Goal: Task Accomplishment & Management: Use online tool/utility

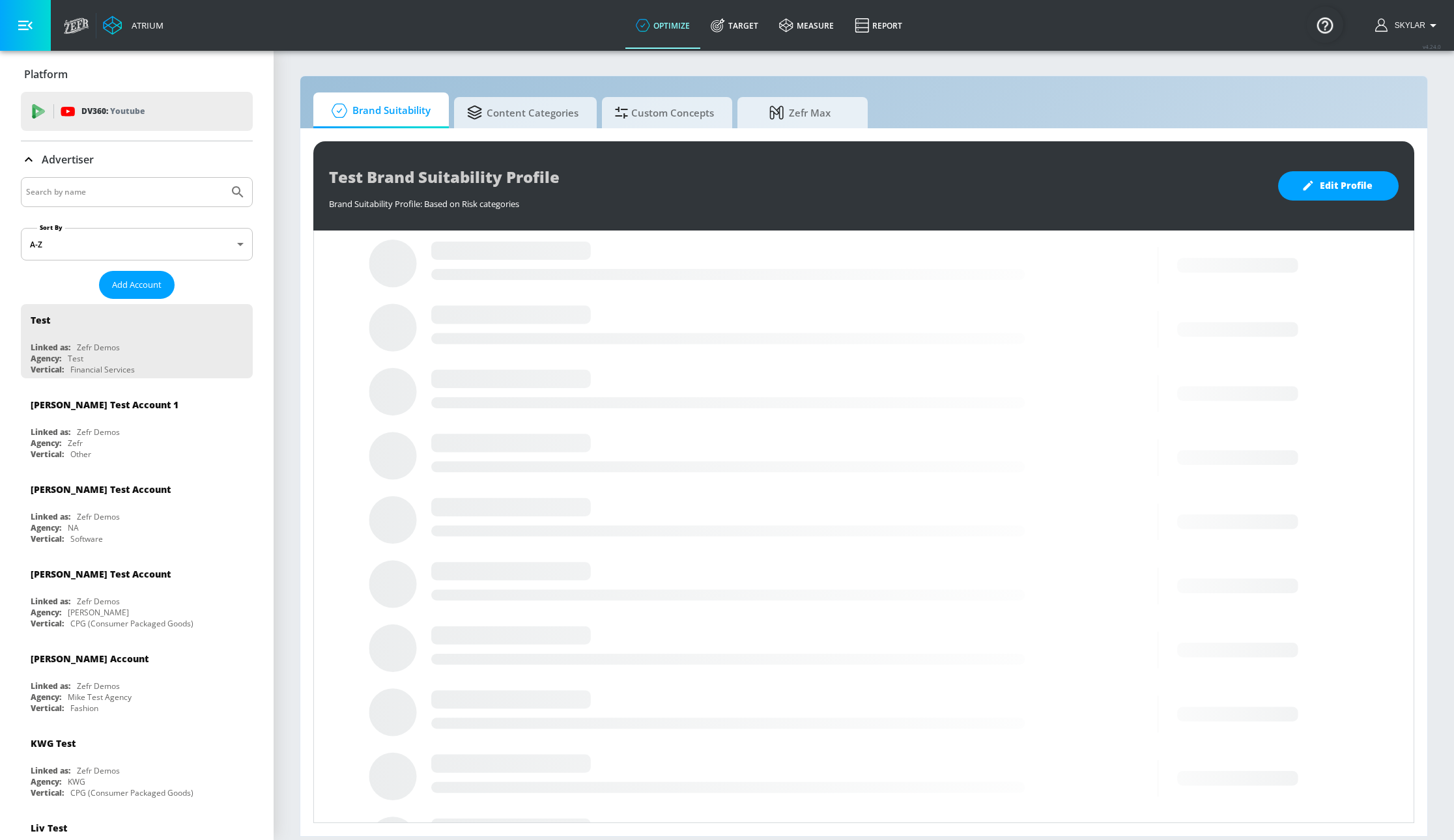
click at [65, 200] on input "Search by name" at bounding box center [124, 192] width 197 height 17
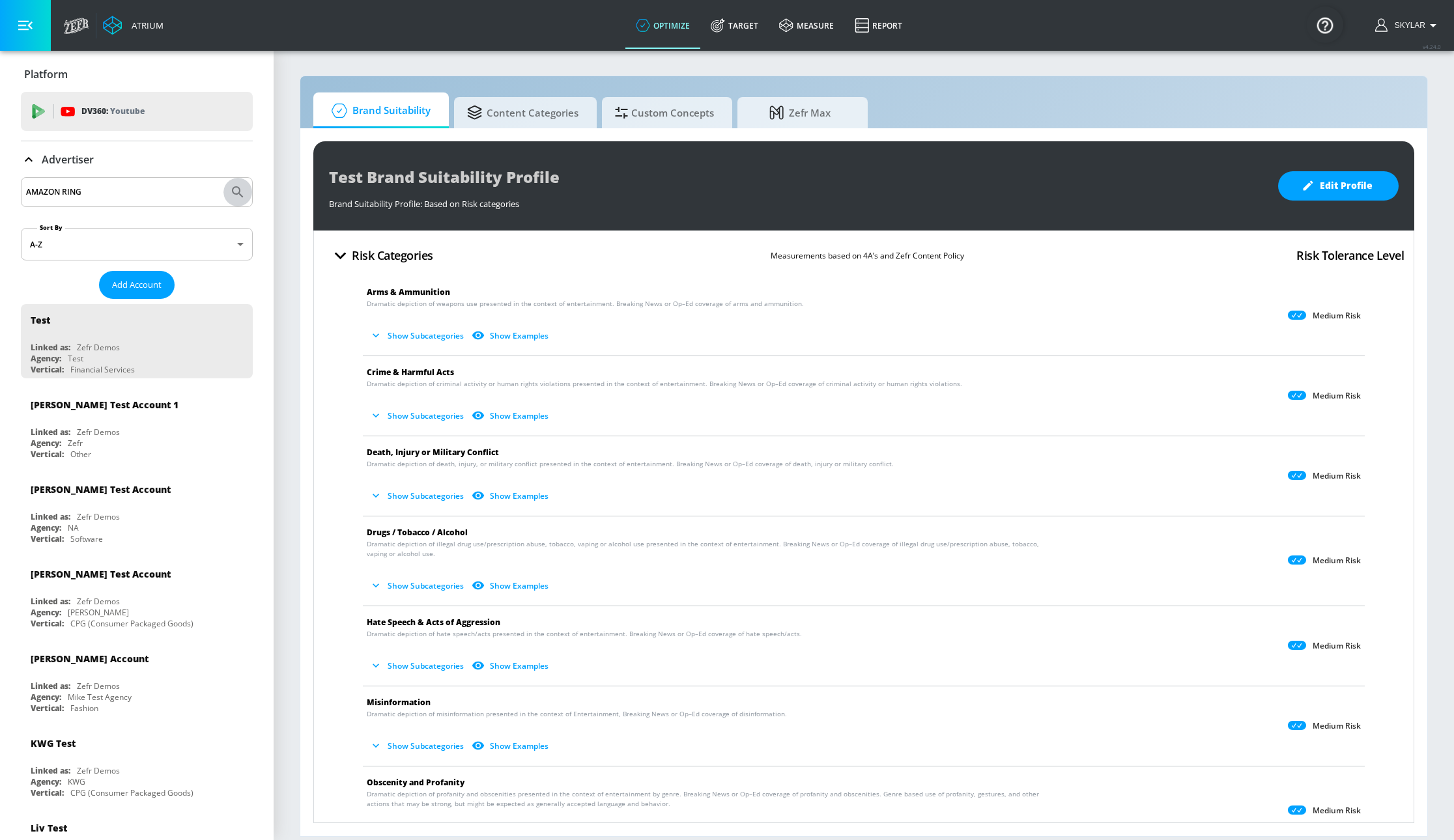
click at [230, 195] on icon "Submit Search" at bounding box center [238, 192] width 16 height 16
click at [99, 182] on div "AMAZON RING" at bounding box center [137, 192] width 232 height 30
click at [92, 198] on input "AMAZON RING" at bounding box center [124, 192] width 197 height 17
type input "AMAZON"
click at [230, 188] on icon "Submit Search" at bounding box center [238, 192] width 16 height 16
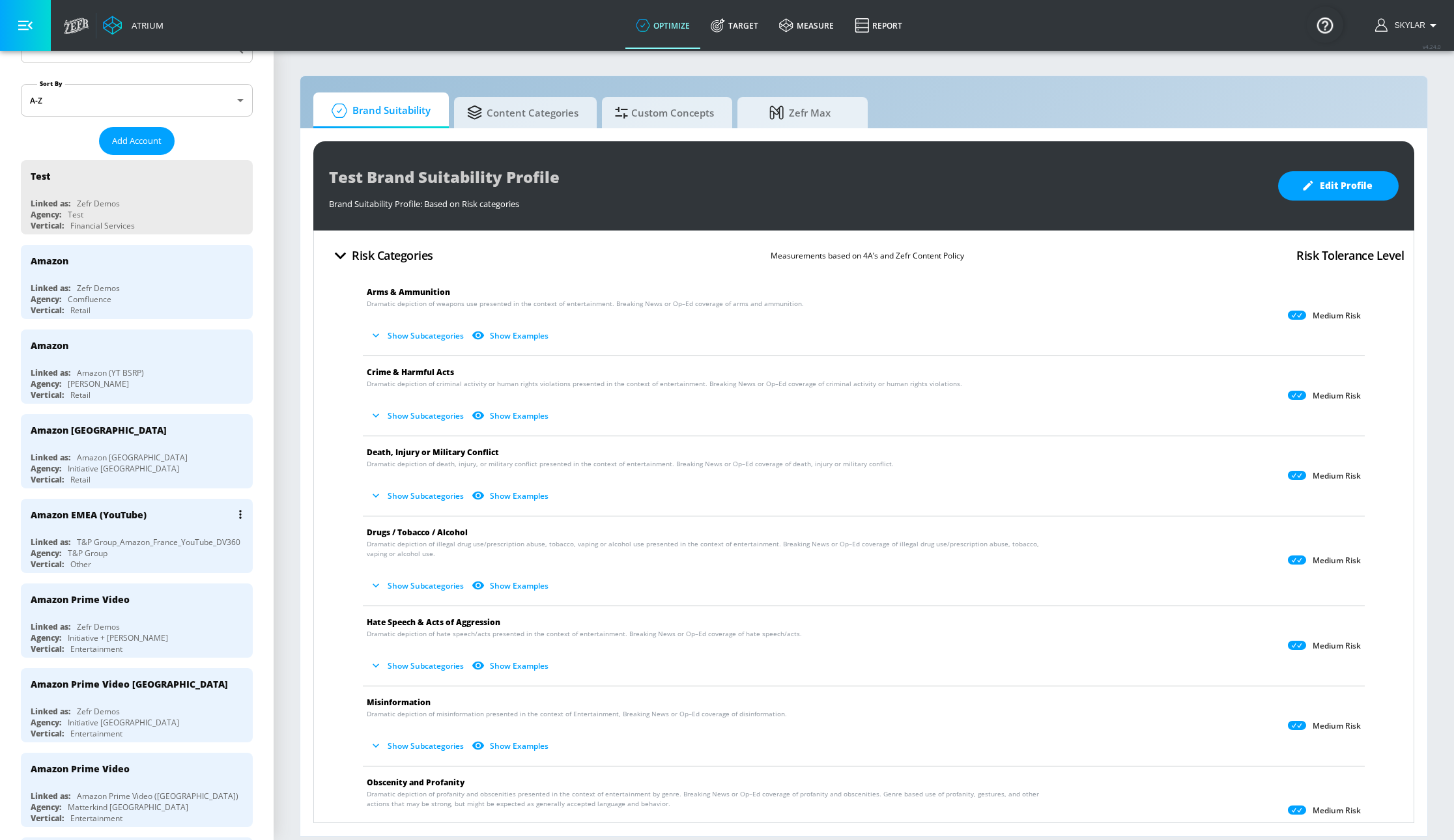
scroll to position [708, 0]
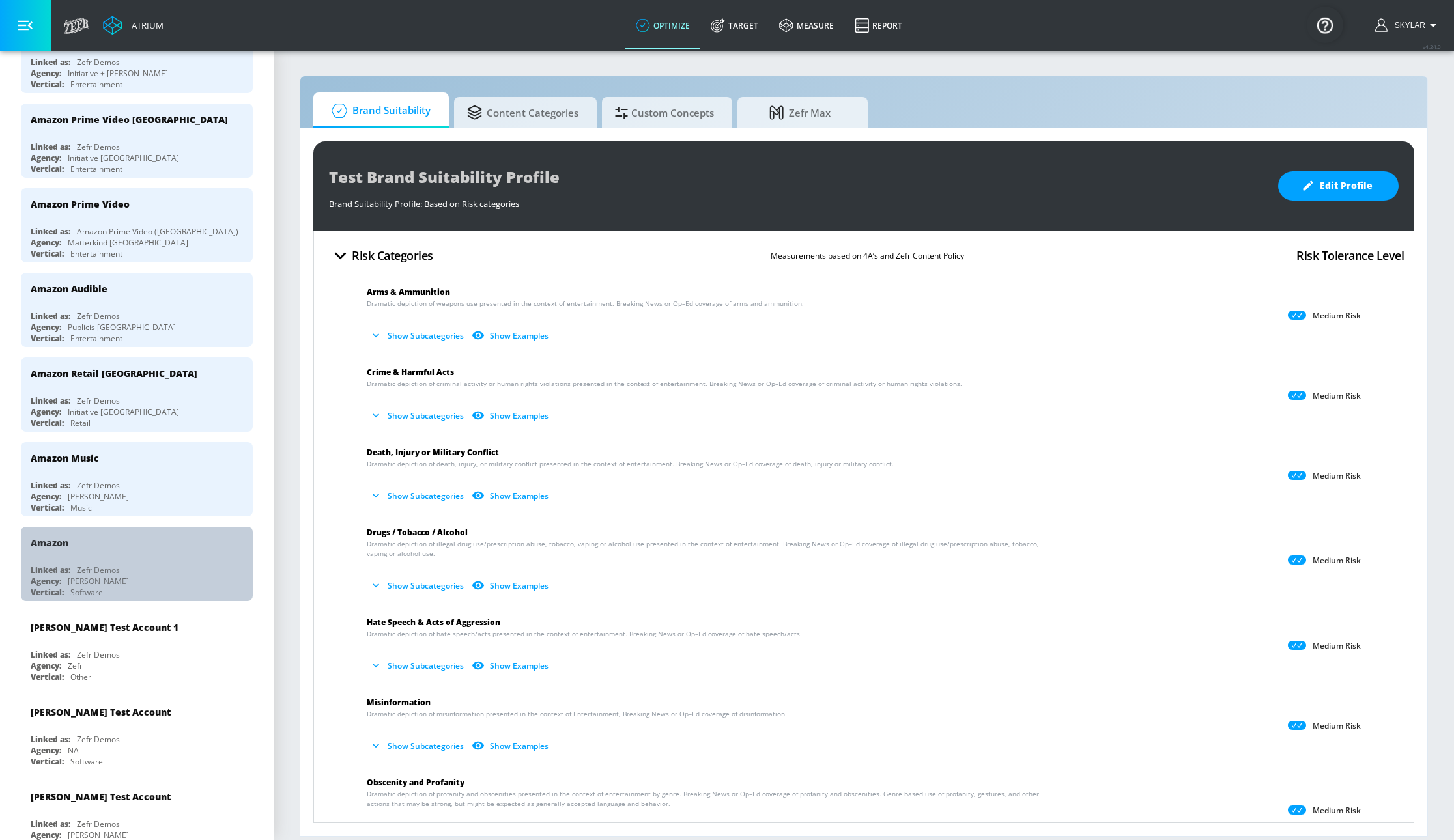
click at [145, 570] on div "Amazon Linked as: Zefr Demos Agency: Rufus Vertical: Software" at bounding box center [137, 564] width 232 height 74
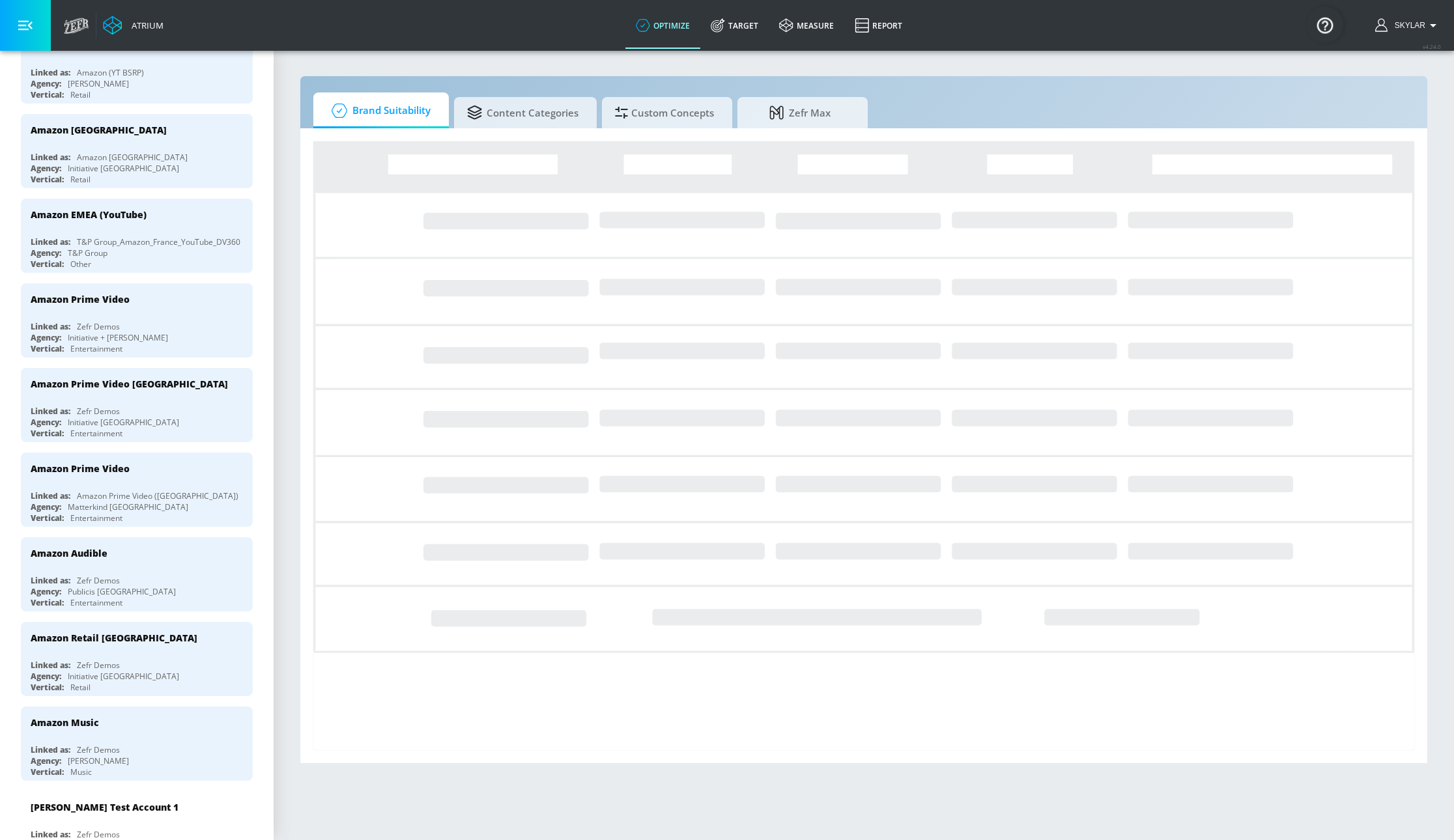
scroll to position [324, 0]
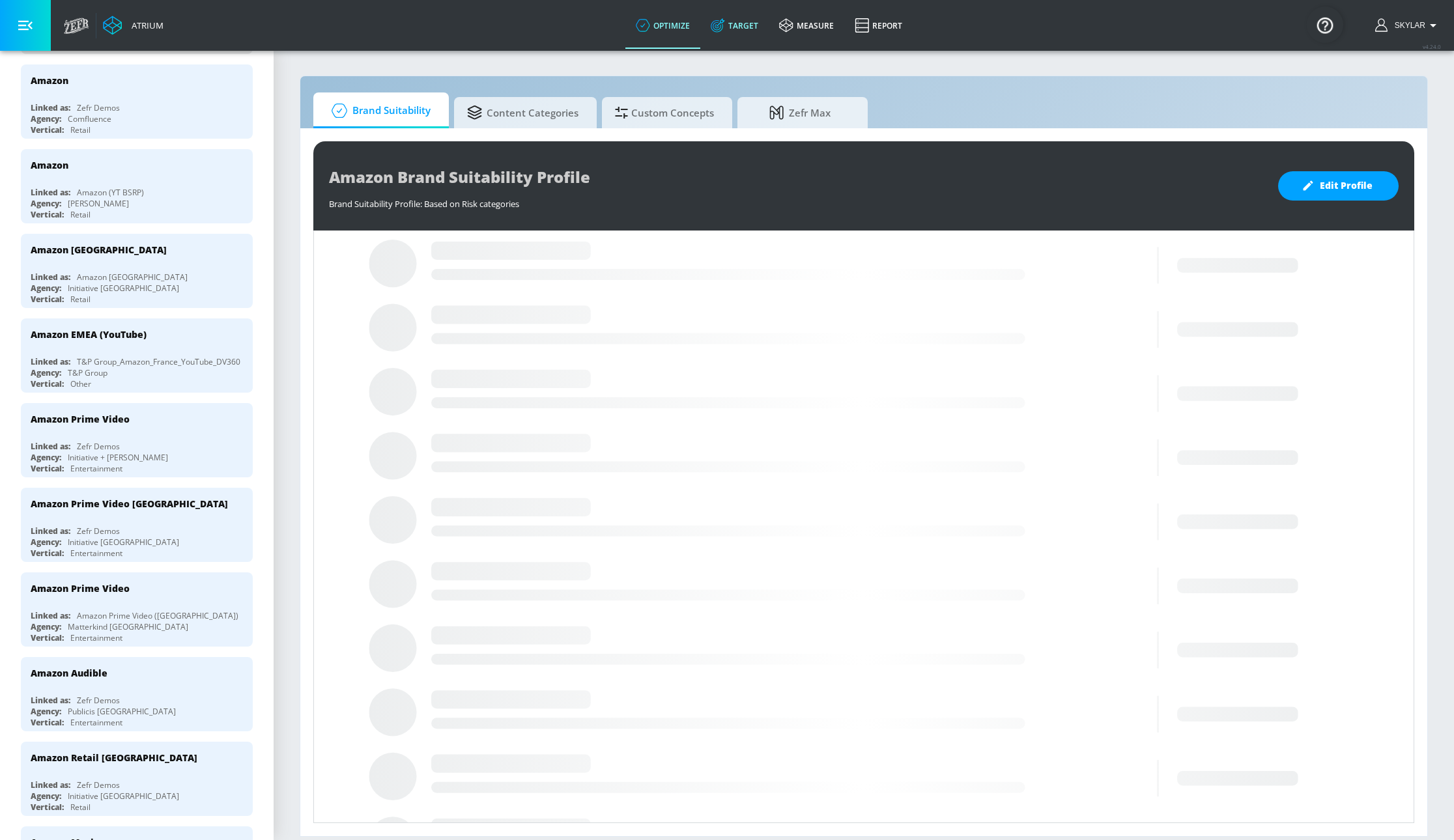
click at [723, 24] on icon at bounding box center [717, 26] width 12 height 12
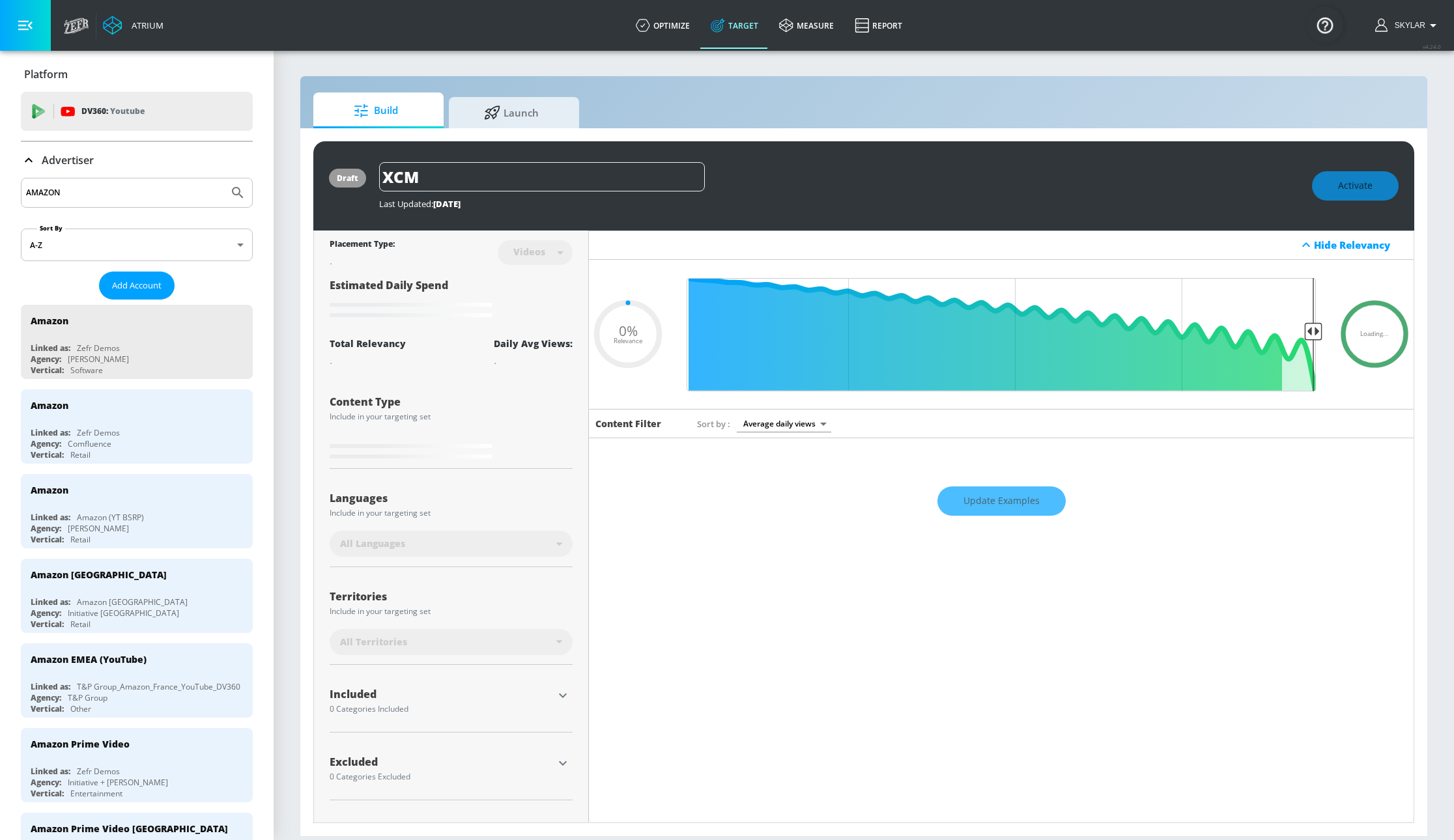
click at [30, 162] on icon at bounding box center [29, 160] width 16 height 16
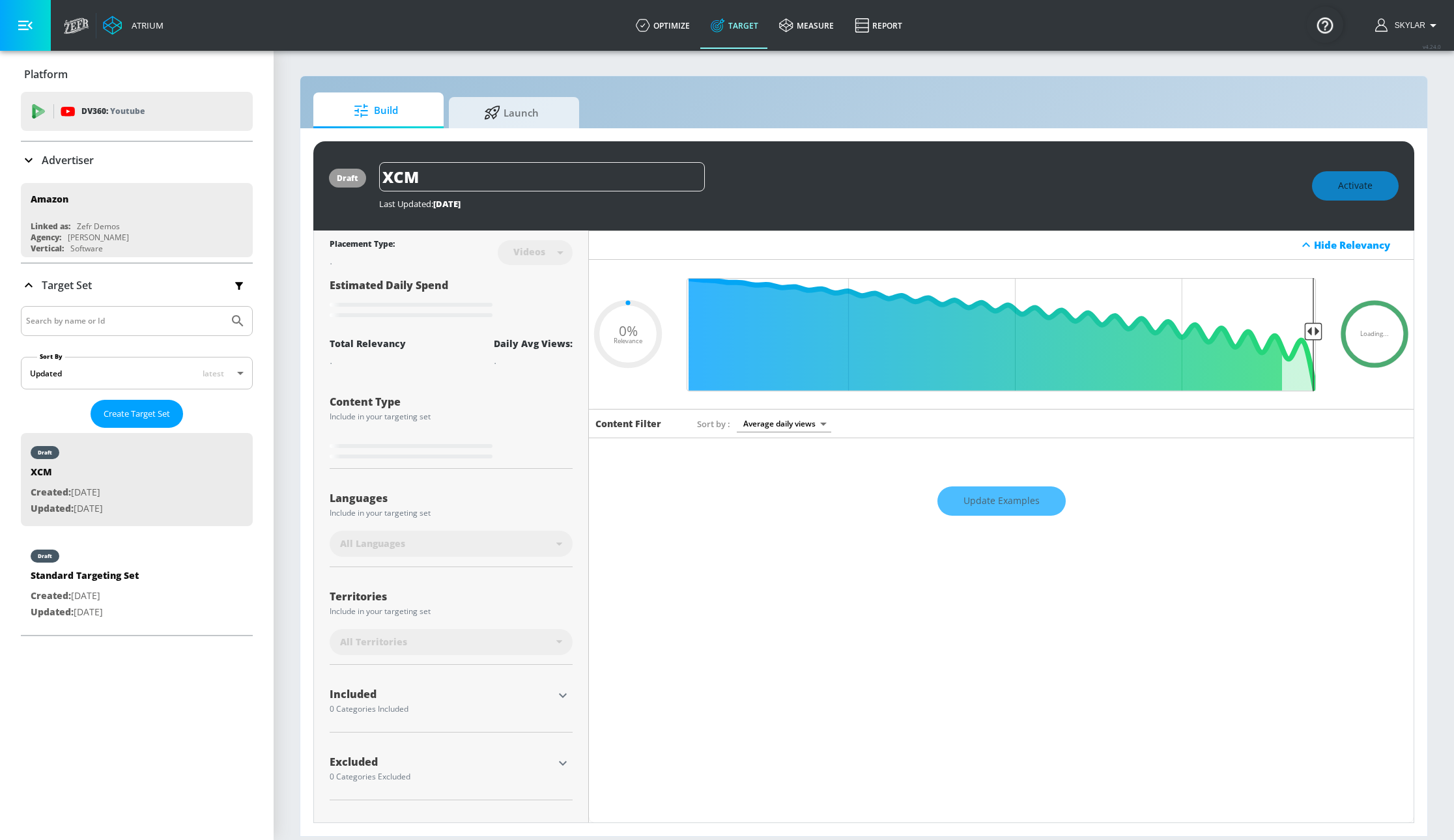
click at [29, 163] on icon at bounding box center [29, 160] width 16 height 16
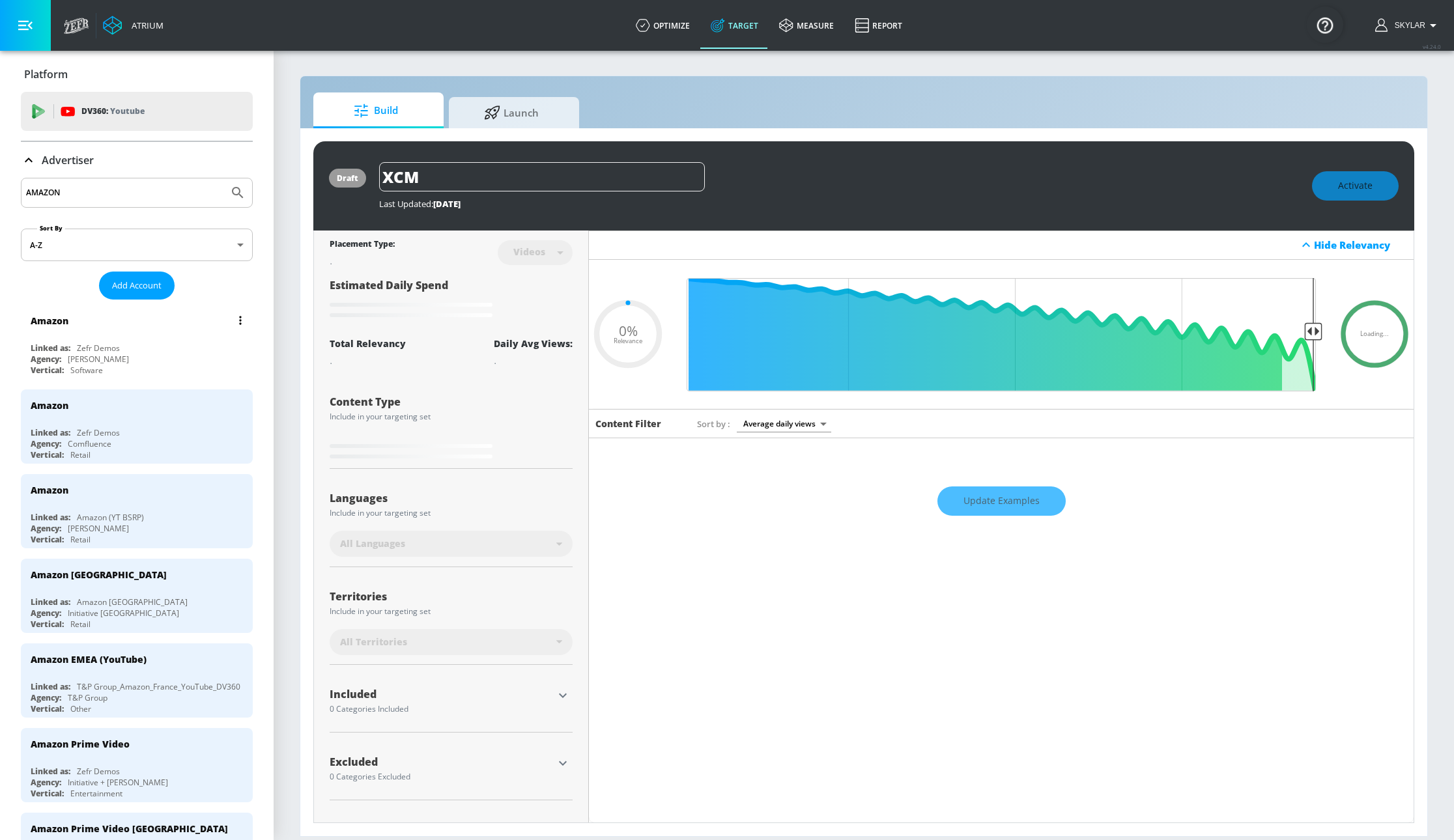
click at [128, 356] on div "Agency: Rufus" at bounding box center [140, 359] width 219 height 11
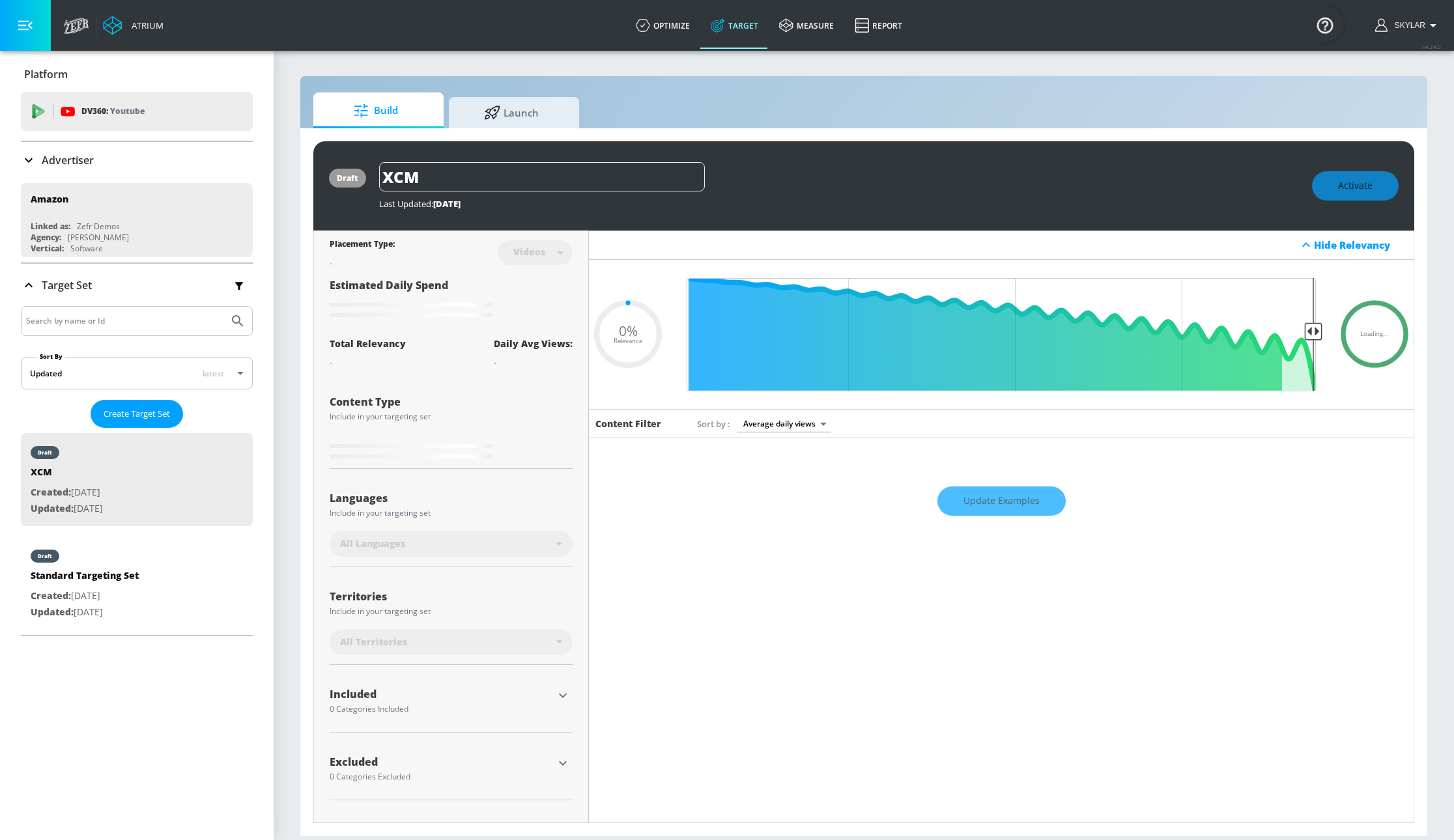
type input "0.6"
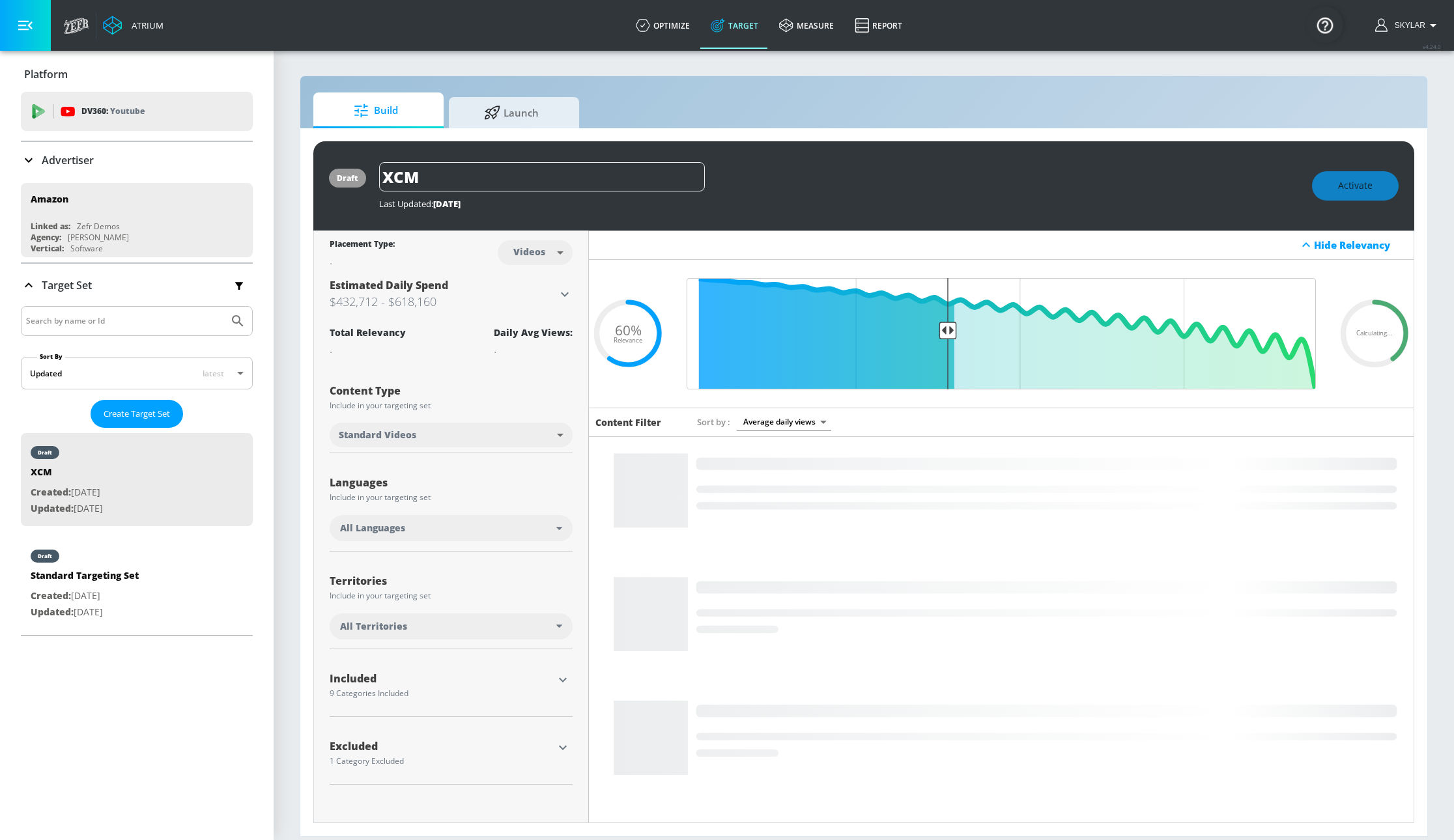
click at [22, 167] on icon at bounding box center [29, 160] width 16 height 16
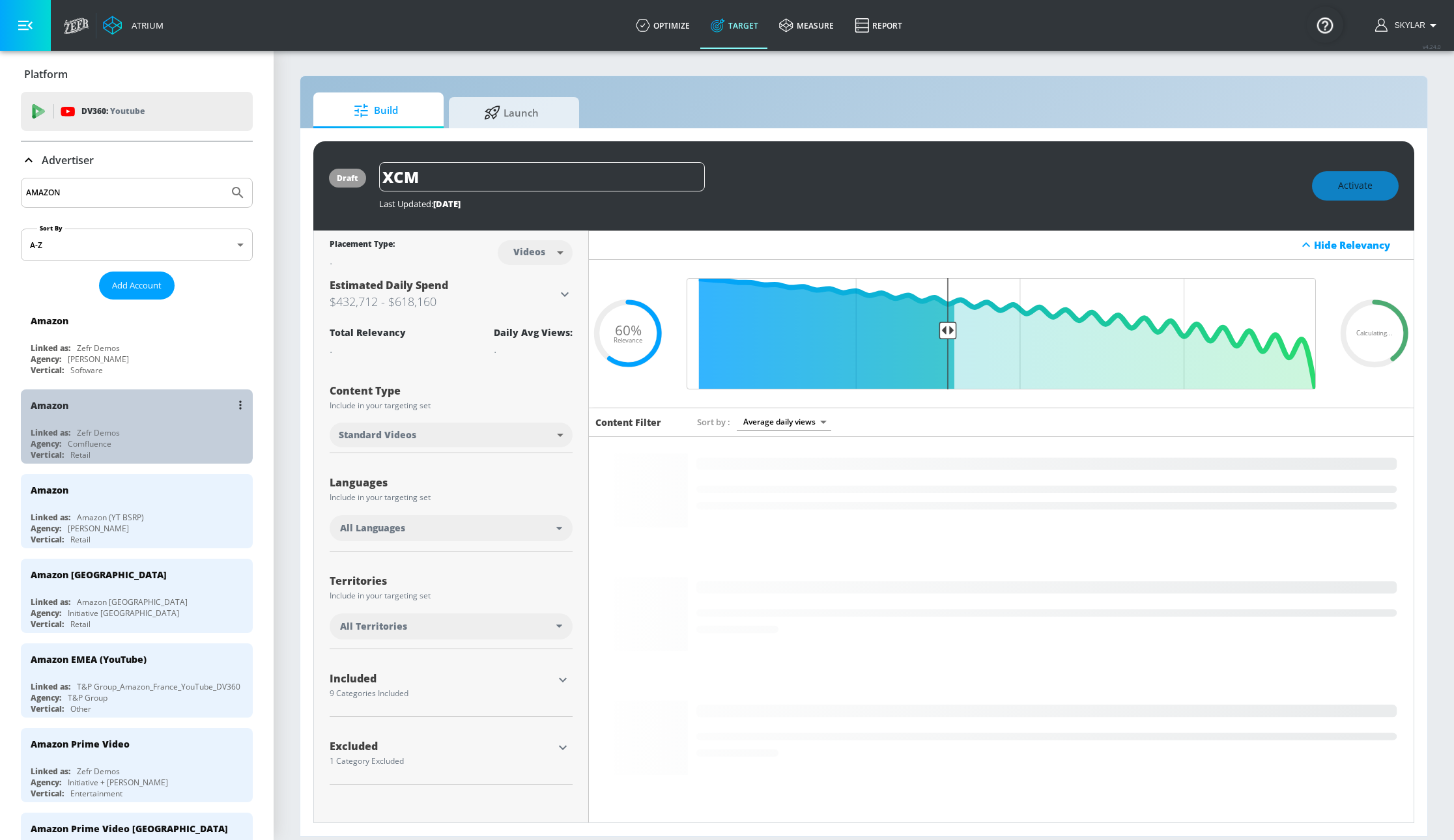
click at [136, 426] on div "Amazon Linked as: Zefr Demos Agency: Comfluence Vertical: Retail" at bounding box center [137, 426] width 232 height 74
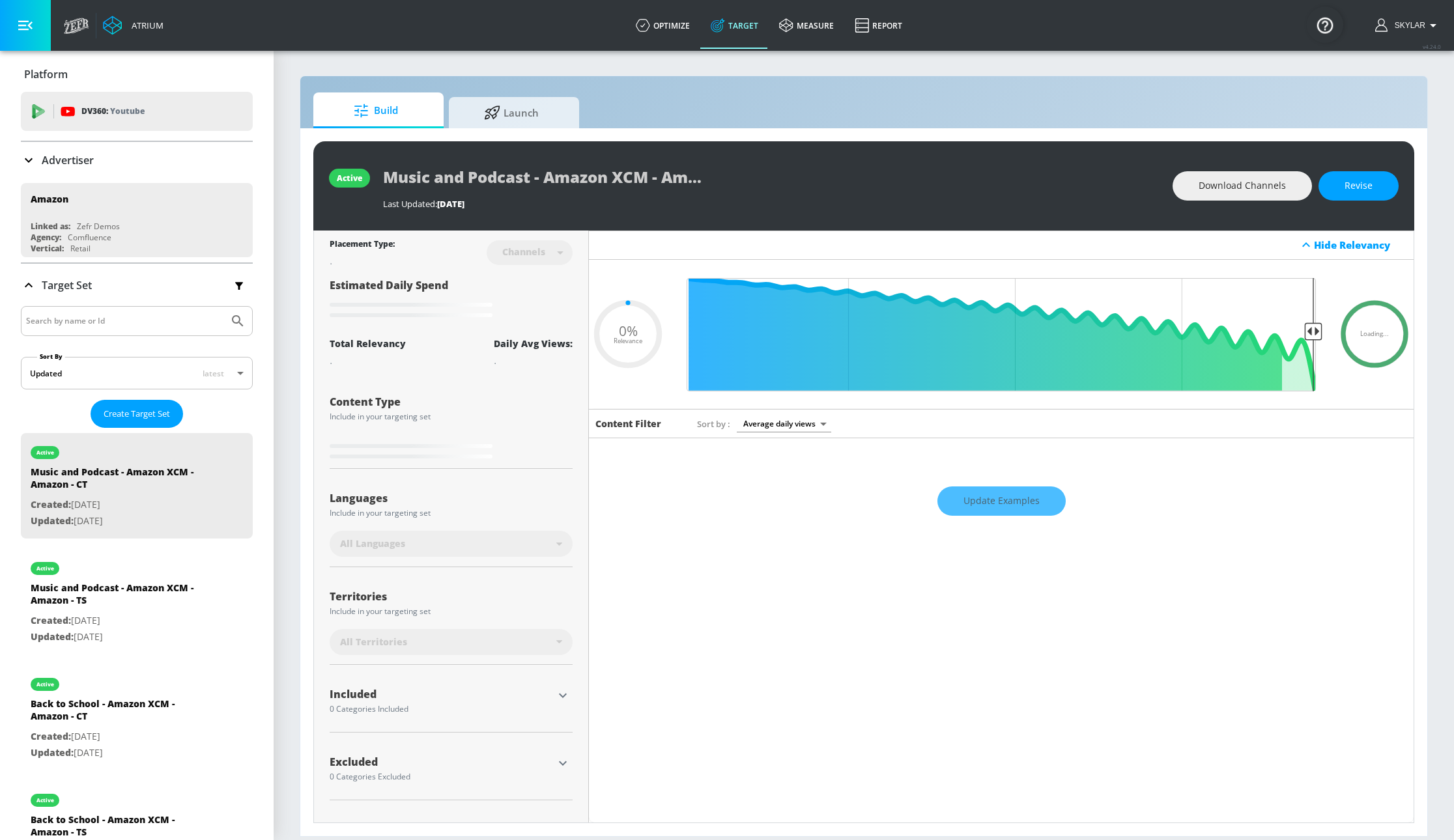
click at [28, 166] on icon at bounding box center [29, 160] width 16 height 16
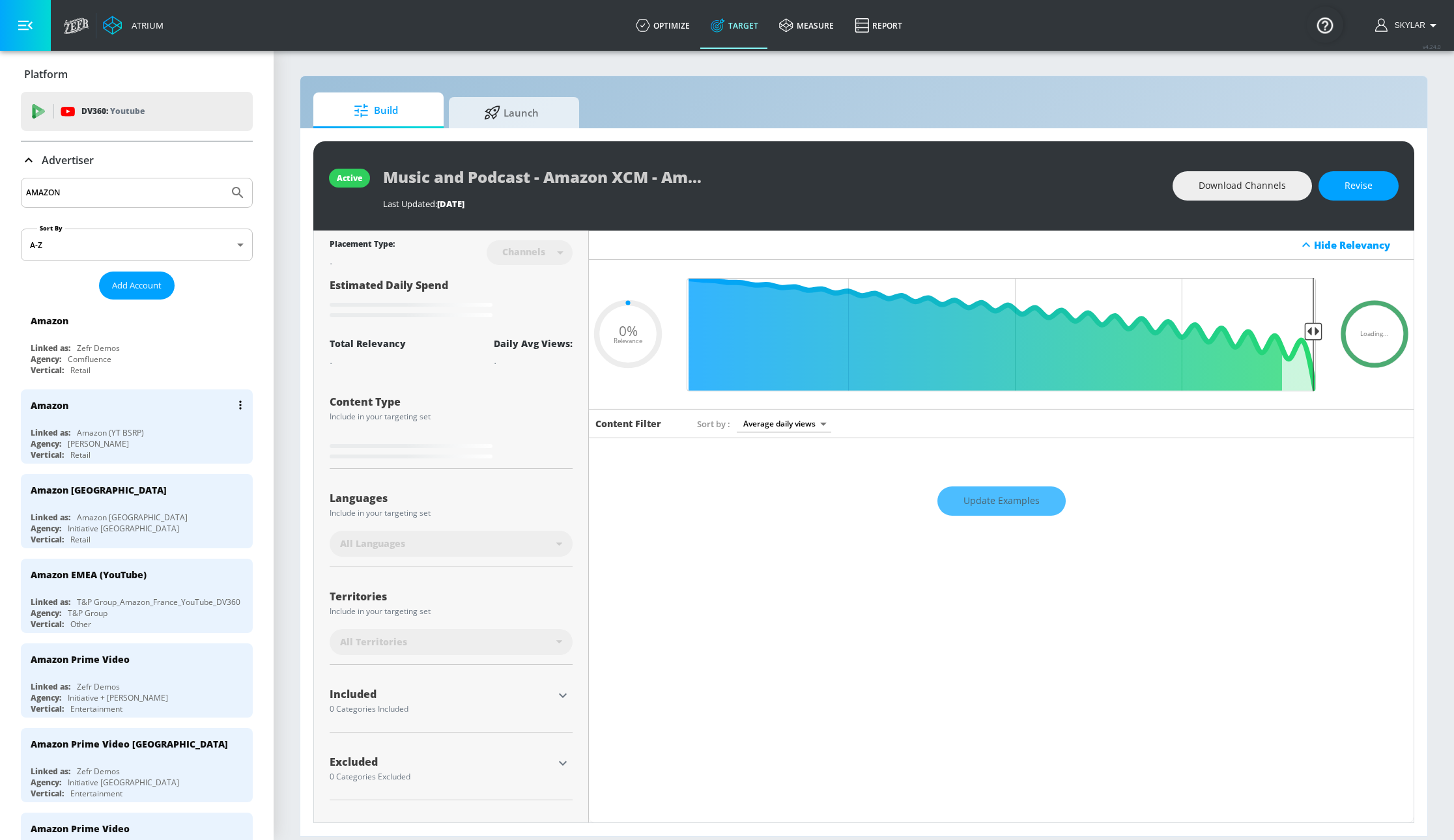
type input "0.05"
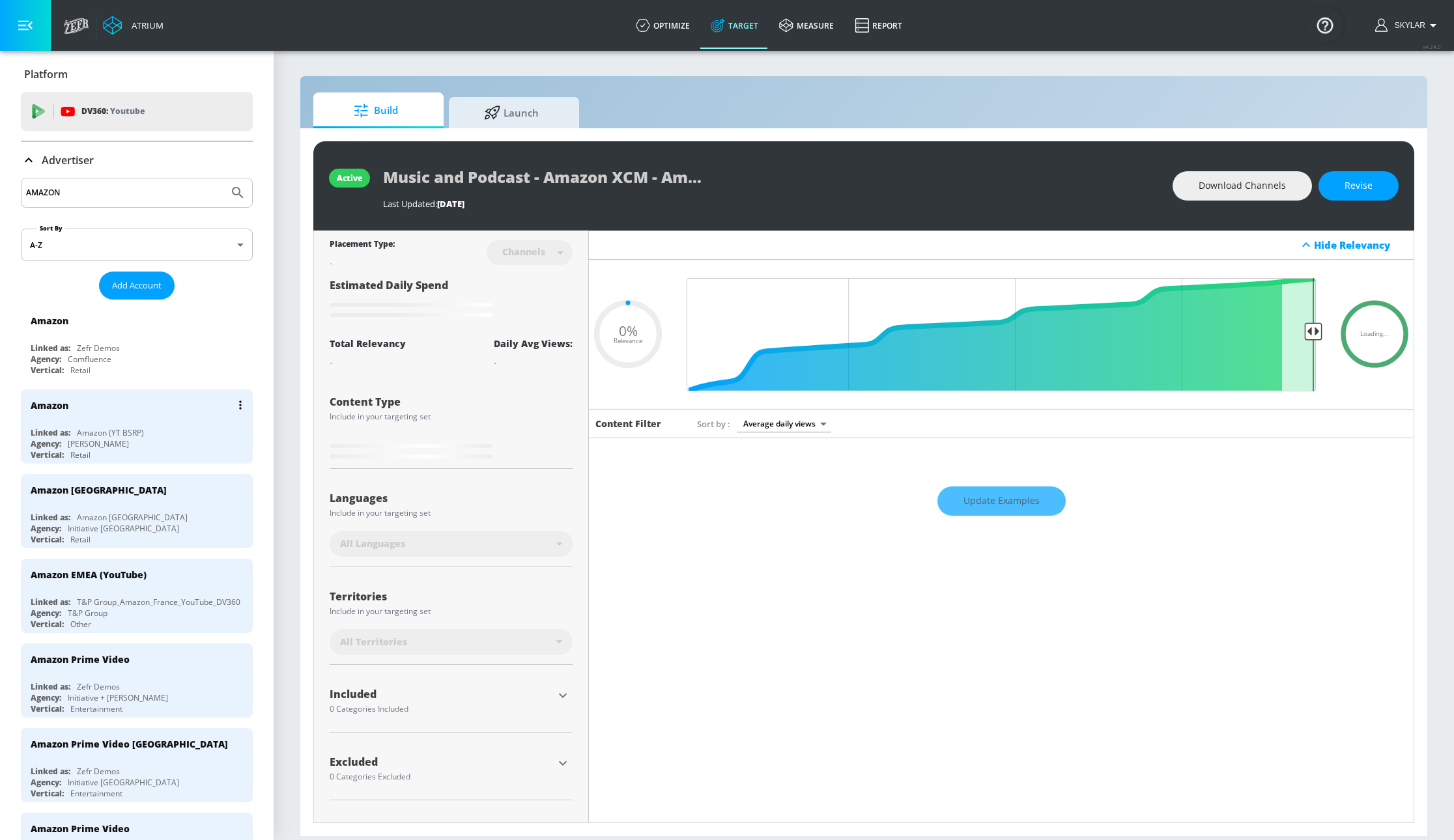
click at [127, 438] on div "Amazon (YT BSRP)" at bounding box center [110, 432] width 67 height 11
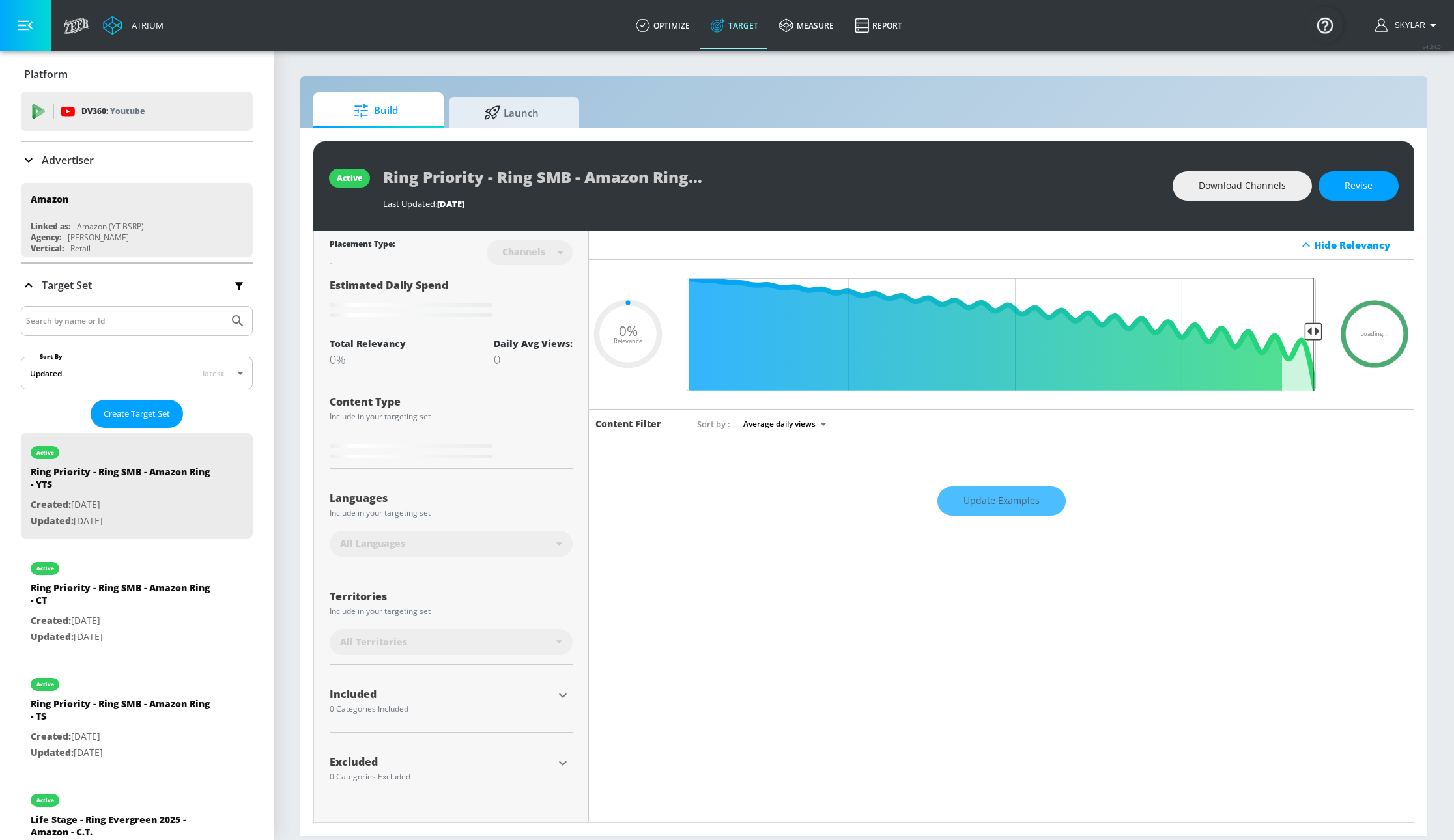
type input "0.5"
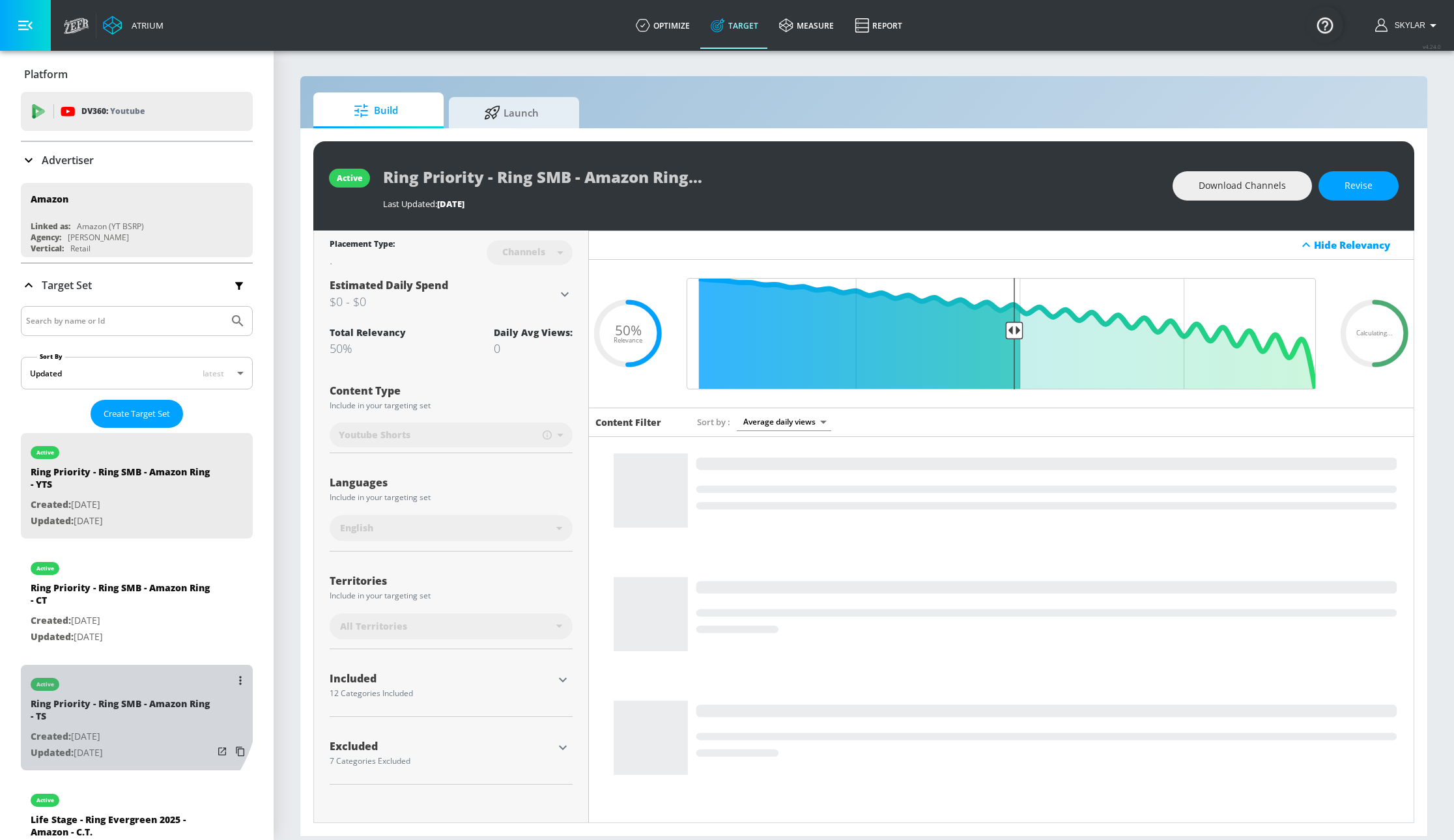
click at [125, 703] on div "Ring Priority - Ring SMB - Amazon Ring - TS" at bounding box center [122, 713] width 183 height 31
type input "Ring Priority - Ring SMB - Amazon Ring - TS"
type input "videos"
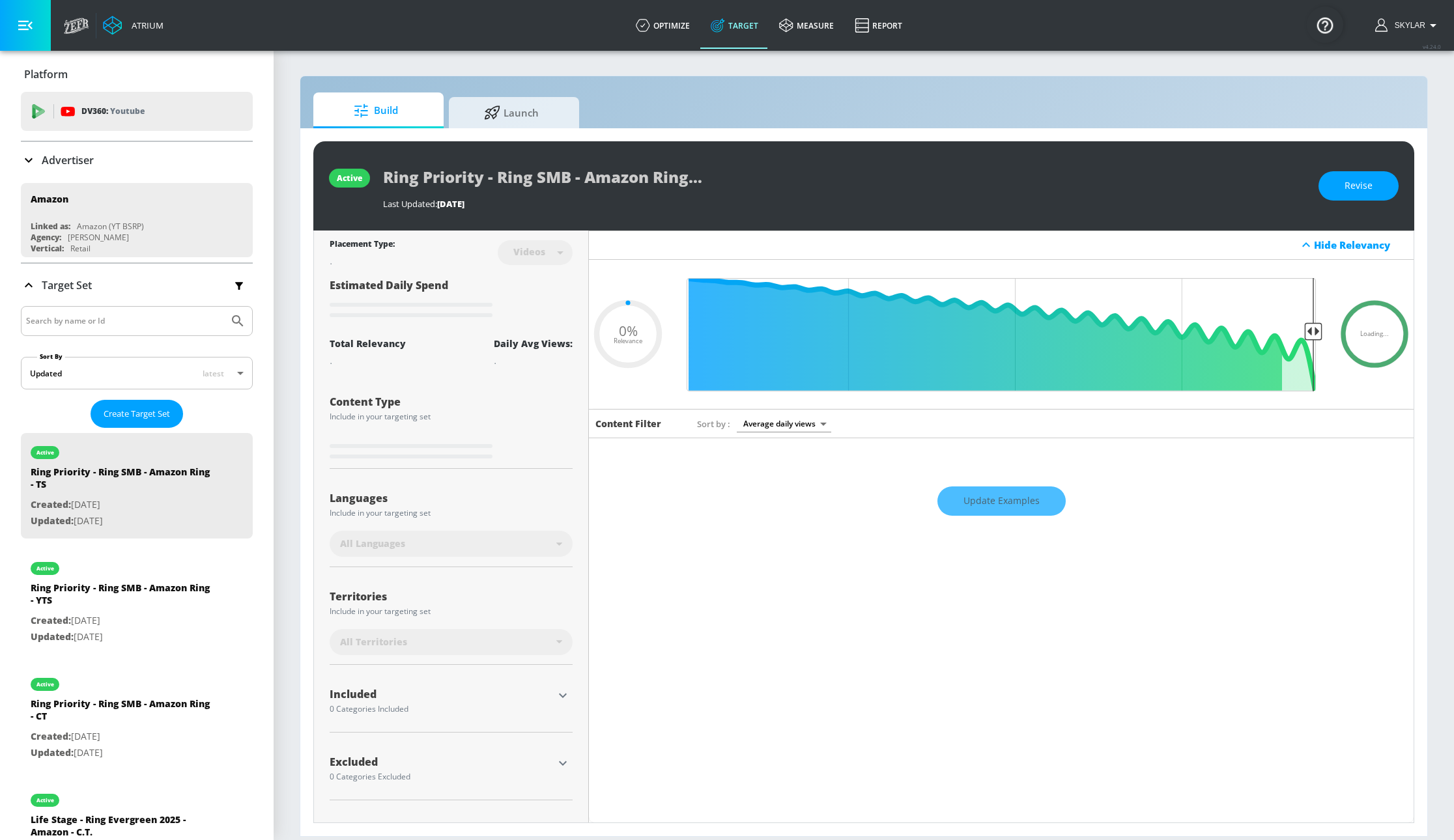
type input "0.5"
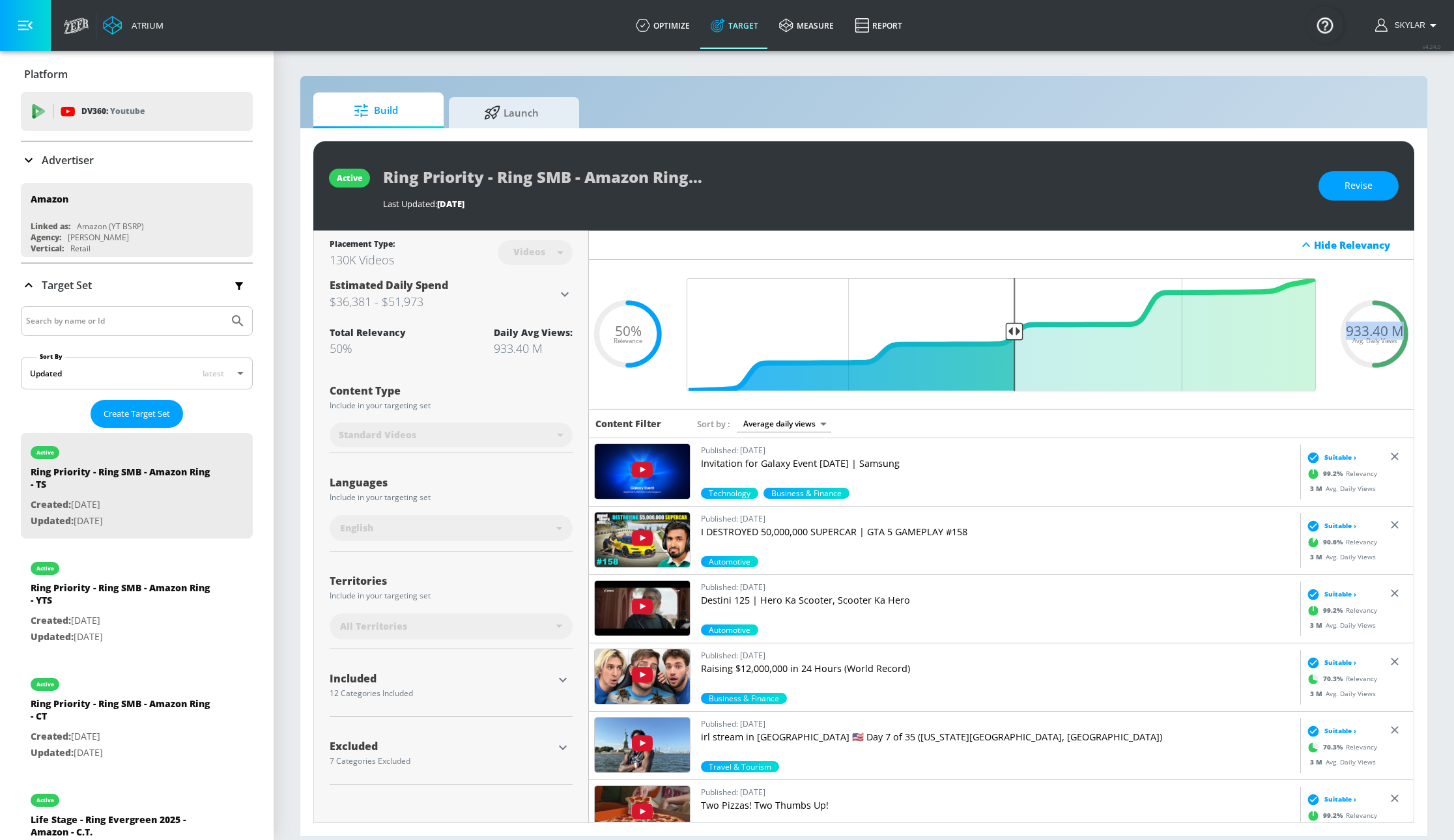
drag, startPoint x: 1366, startPoint y: 333, endPoint x: 1402, endPoint y: 333, distance: 36.0
click at [1402, 333] on span "933.40 M" at bounding box center [1375, 331] width 58 height 14
copy span "933.40 M"
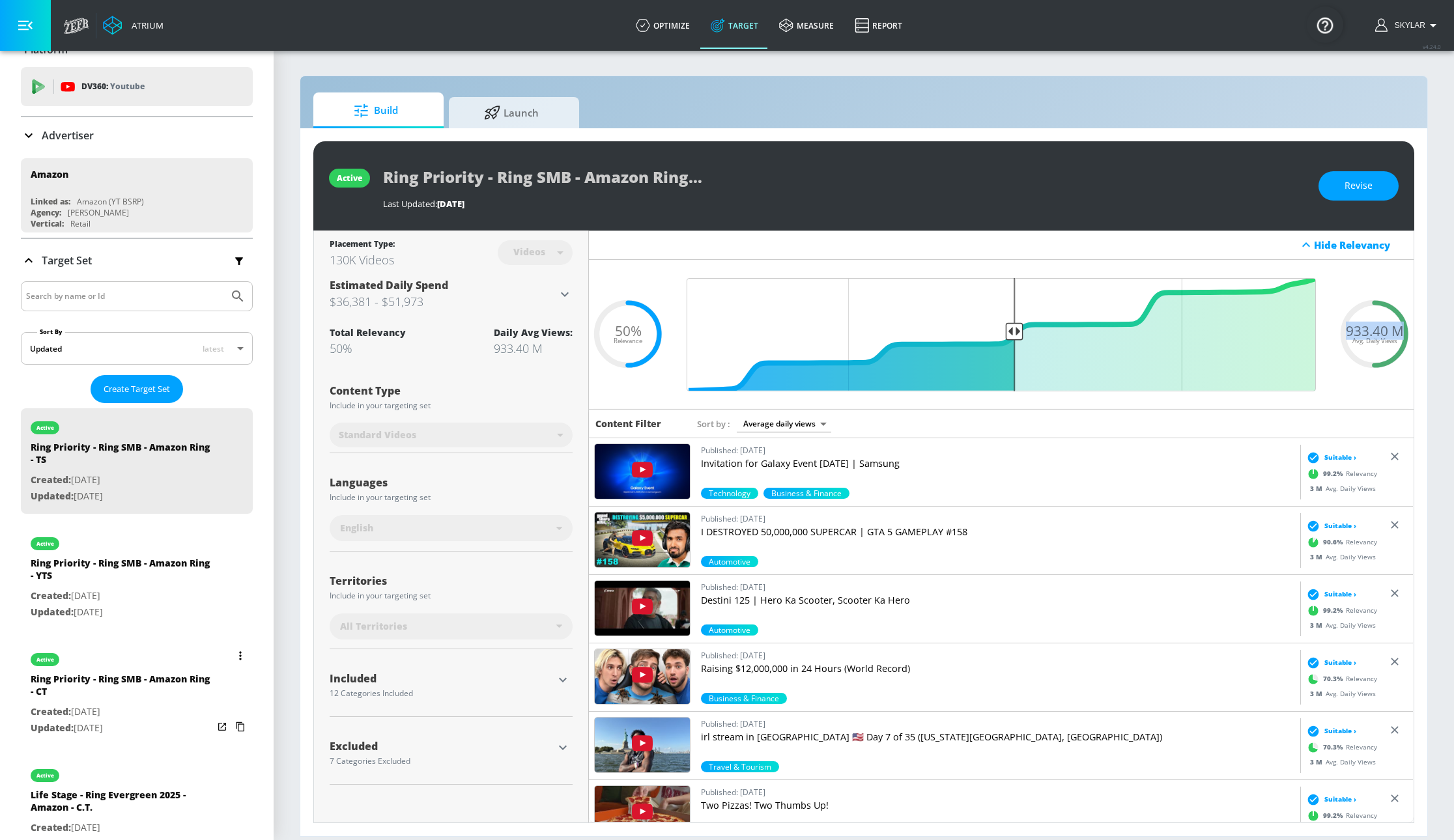
scroll to position [35, 0]
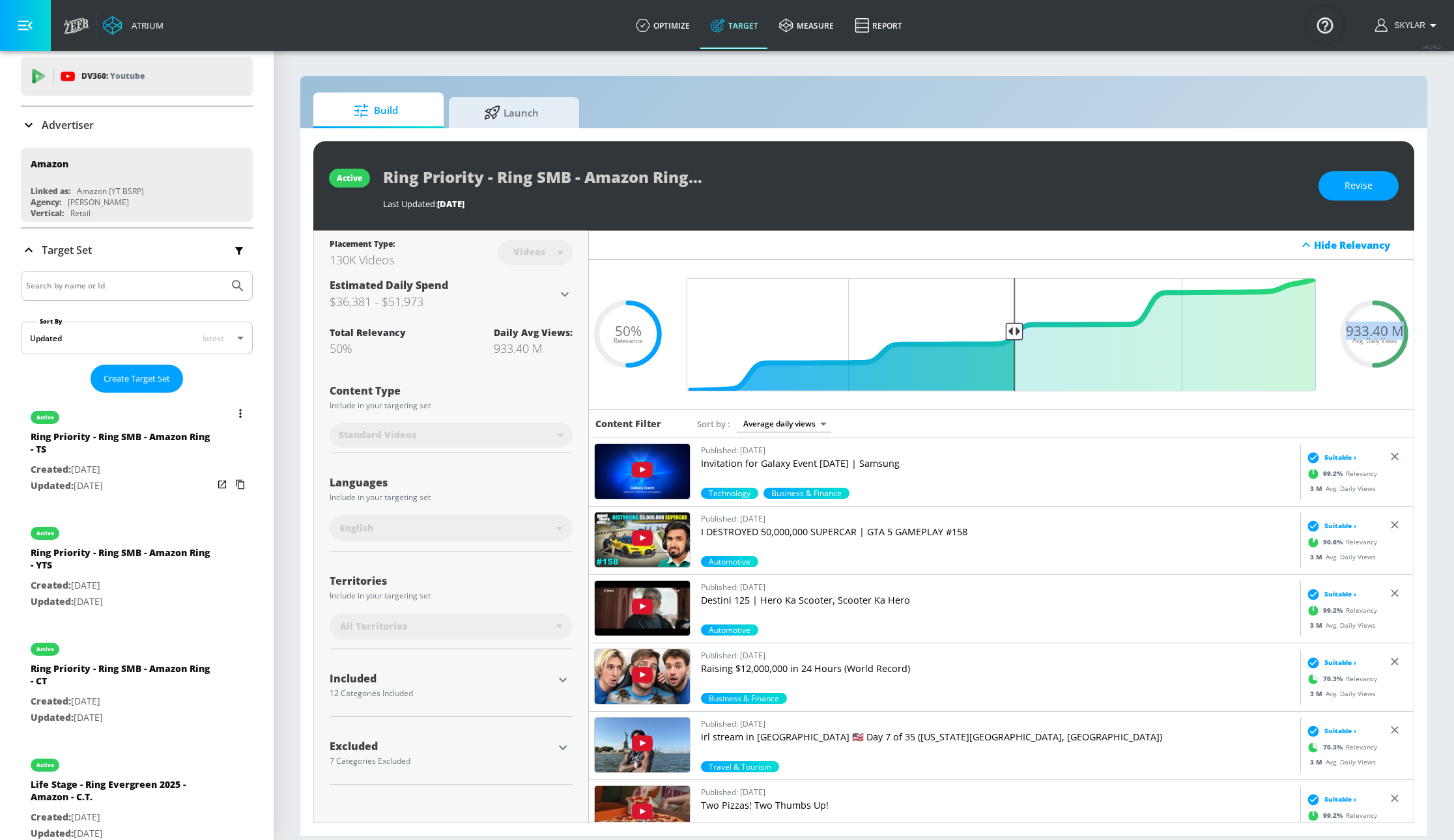
click at [149, 689] on div "Ring Priority - Ring SMB - Amazon Ring - CT" at bounding box center [122, 678] width 183 height 31
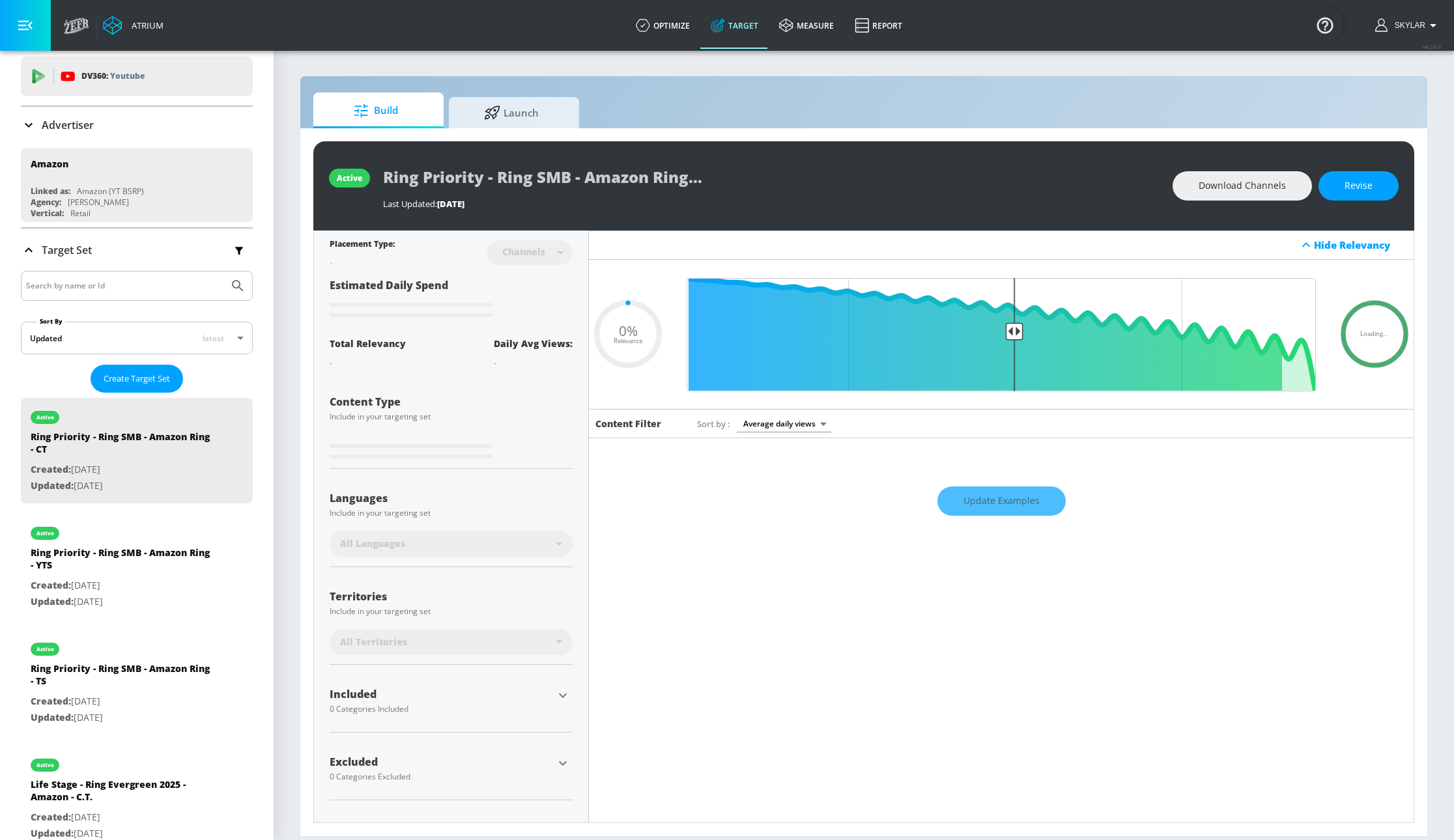
type input "Ring Priority - Ring SMB - Amazon Ring - CT"
type input "channels"
type input "0.5"
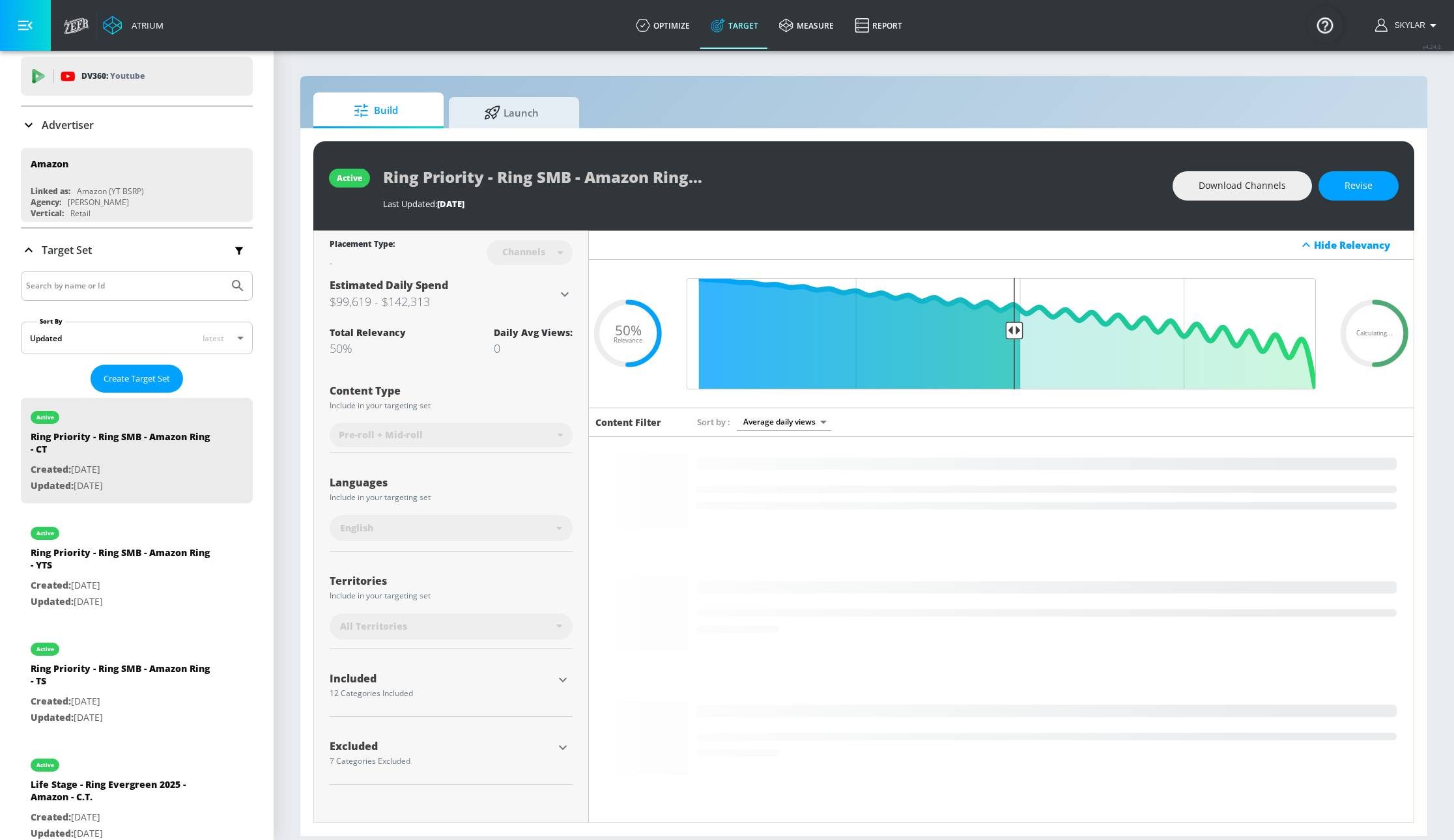
click at [821, 170] on div "Ring Priority - Ring SMB - Amazon Ring - CT" at bounding box center [772, 177] width 777 height 29
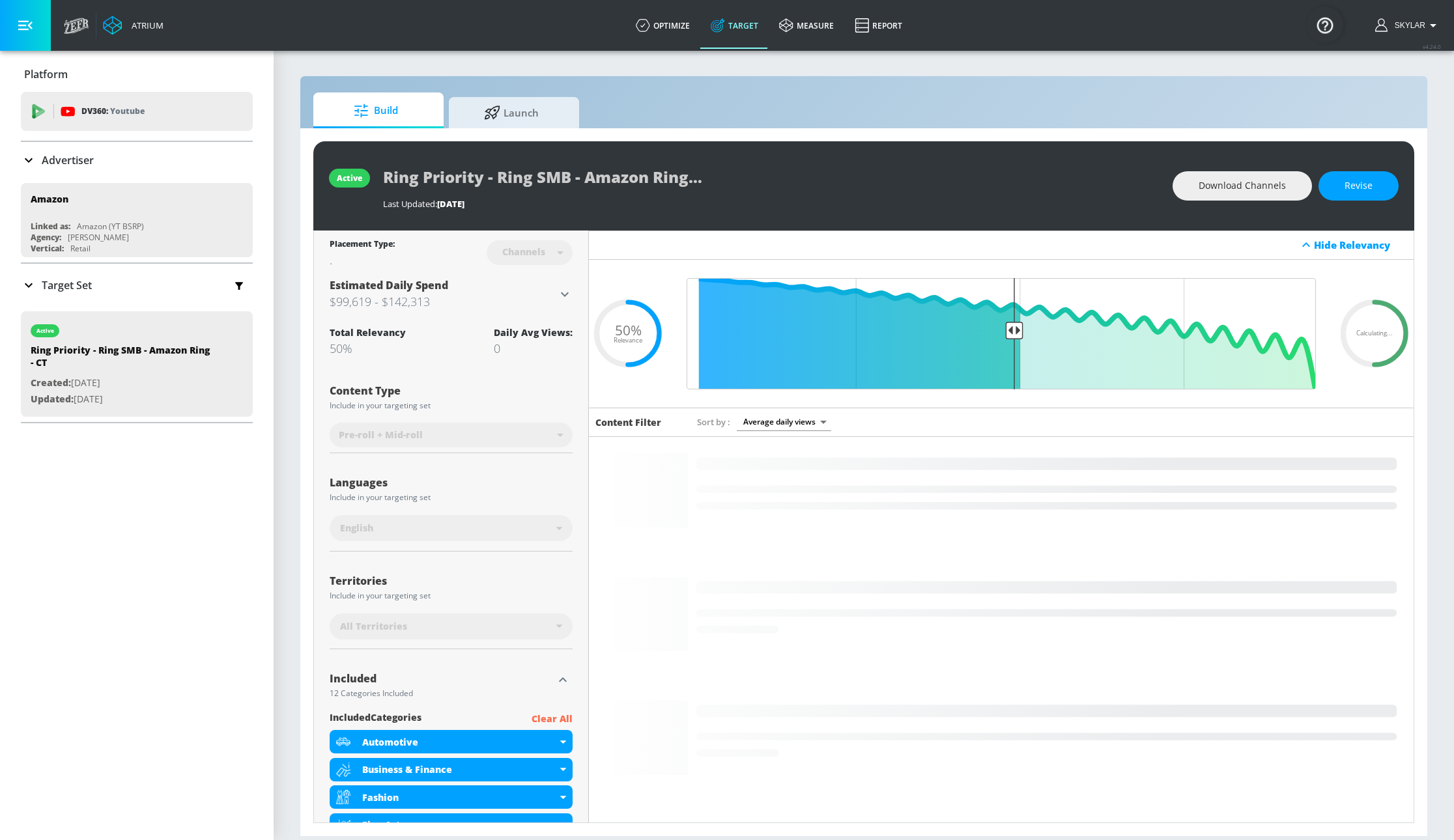
click at [893, 158] on div "active Ring Priority - Ring SMB - Amazon Ring - CT Last Updated: [DATE] Downloa…" at bounding box center [863, 186] width 1101 height 89
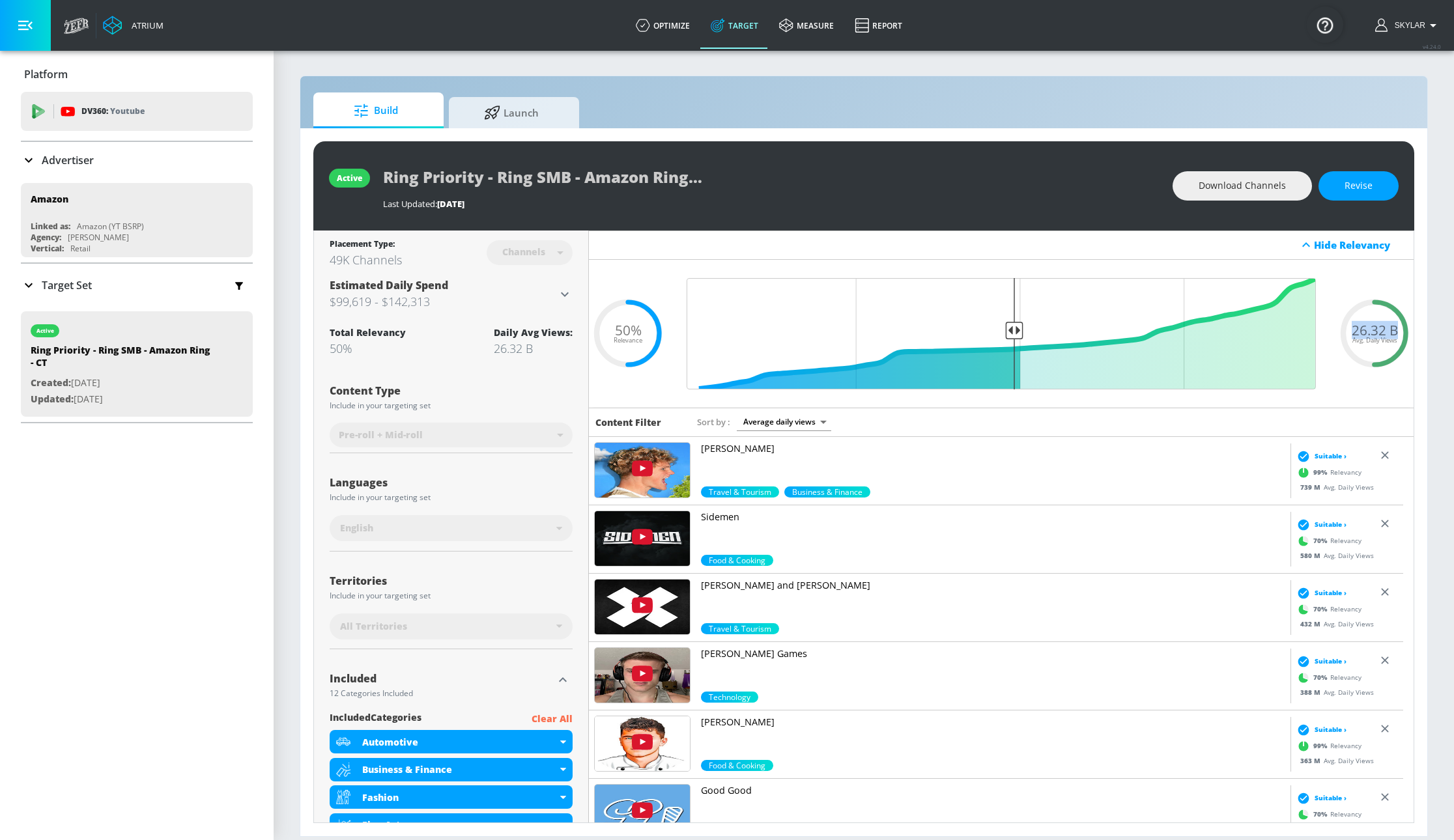
drag, startPoint x: 1335, startPoint y: 327, endPoint x: 1382, endPoint y: 323, distance: 47.2
click at [1382, 323] on div "26.32 B Avg. Daily Views" at bounding box center [1374, 333] width 78 height 20
copy span "26.32 B"
